Goal: Information Seeking & Learning: Learn about a topic

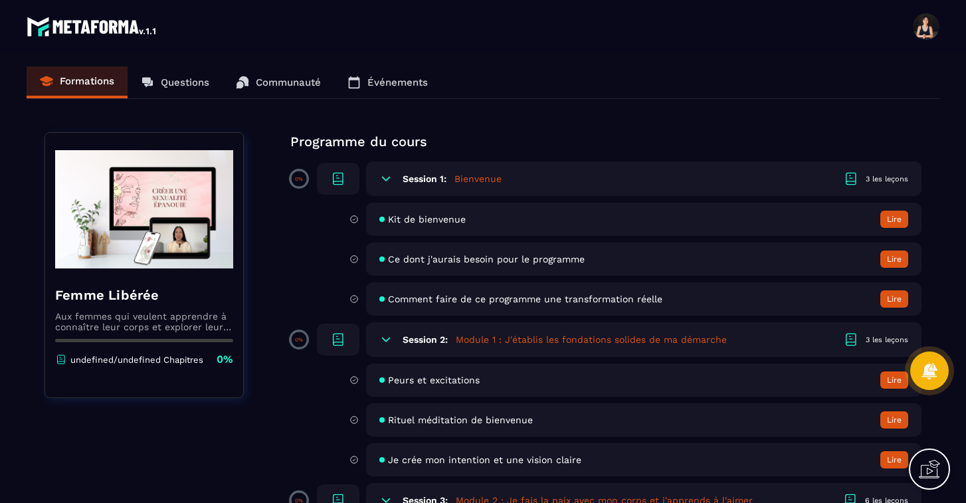
click at [385, 179] on icon at bounding box center [385, 178] width 13 height 13
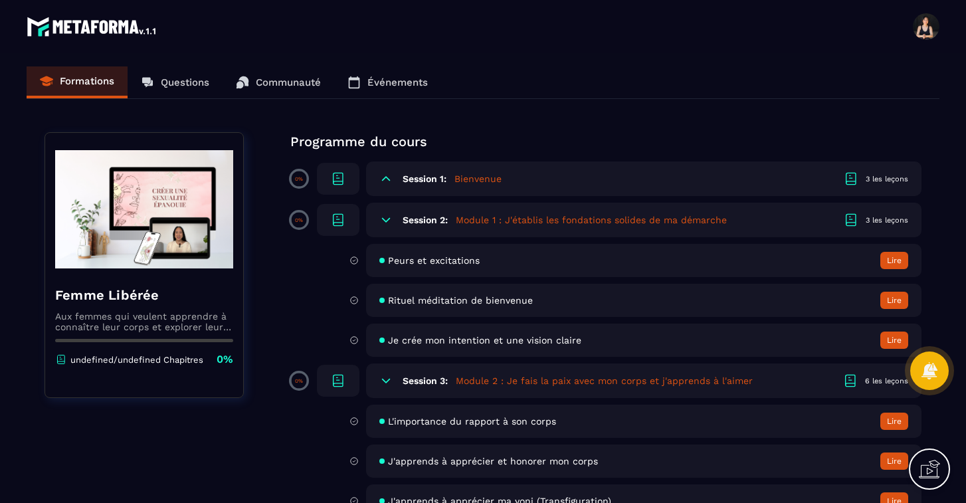
click at [403, 258] on span "Peurs et excitations" at bounding box center [434, 260] width 92 height 11
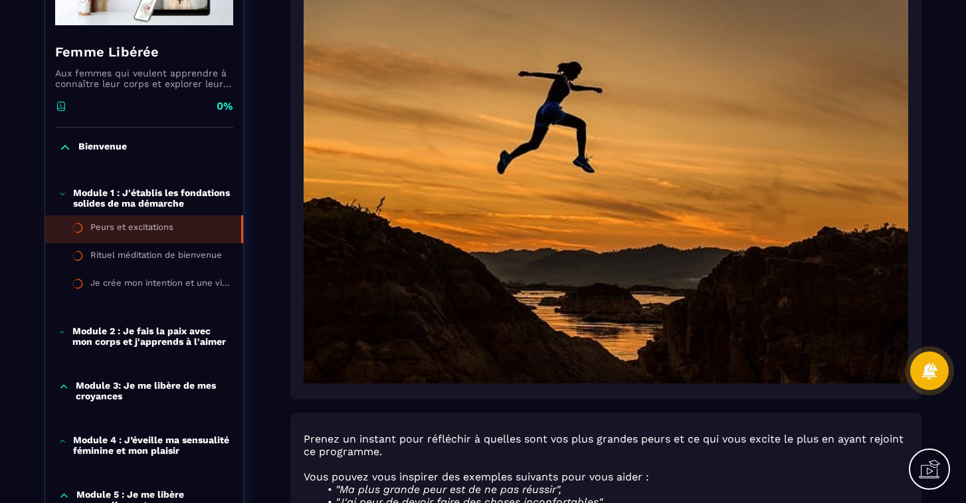
scroll to position [296, 0]
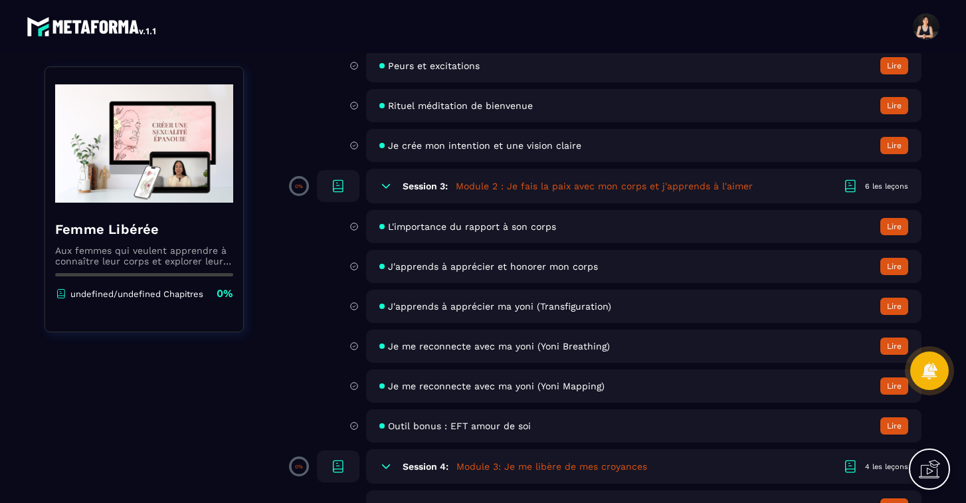
scroll to position [315, 0]
click at [423, 226] on span "L'importance du rapport à son corps" at bounding box center [472, 226] width 168 height 11
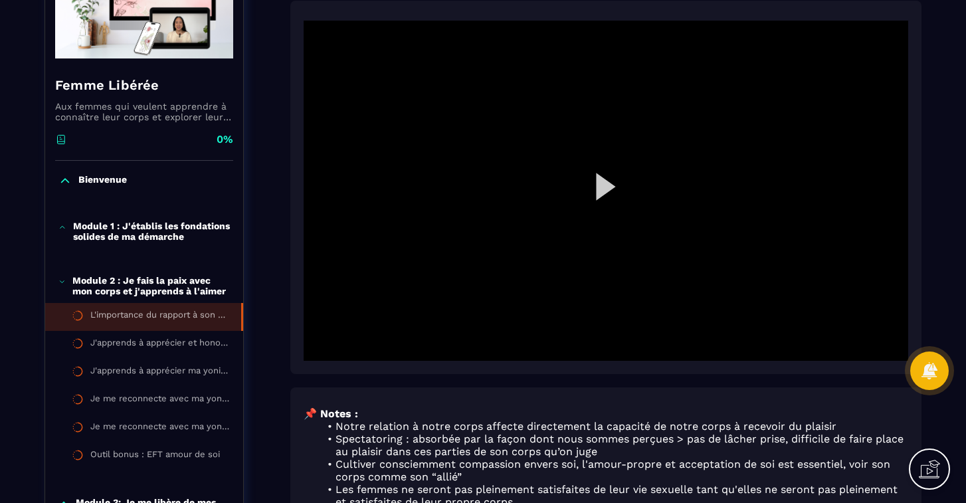
scroll to position [199, 0]
